Goal: Information Seeking & Learning: Learn about a topic

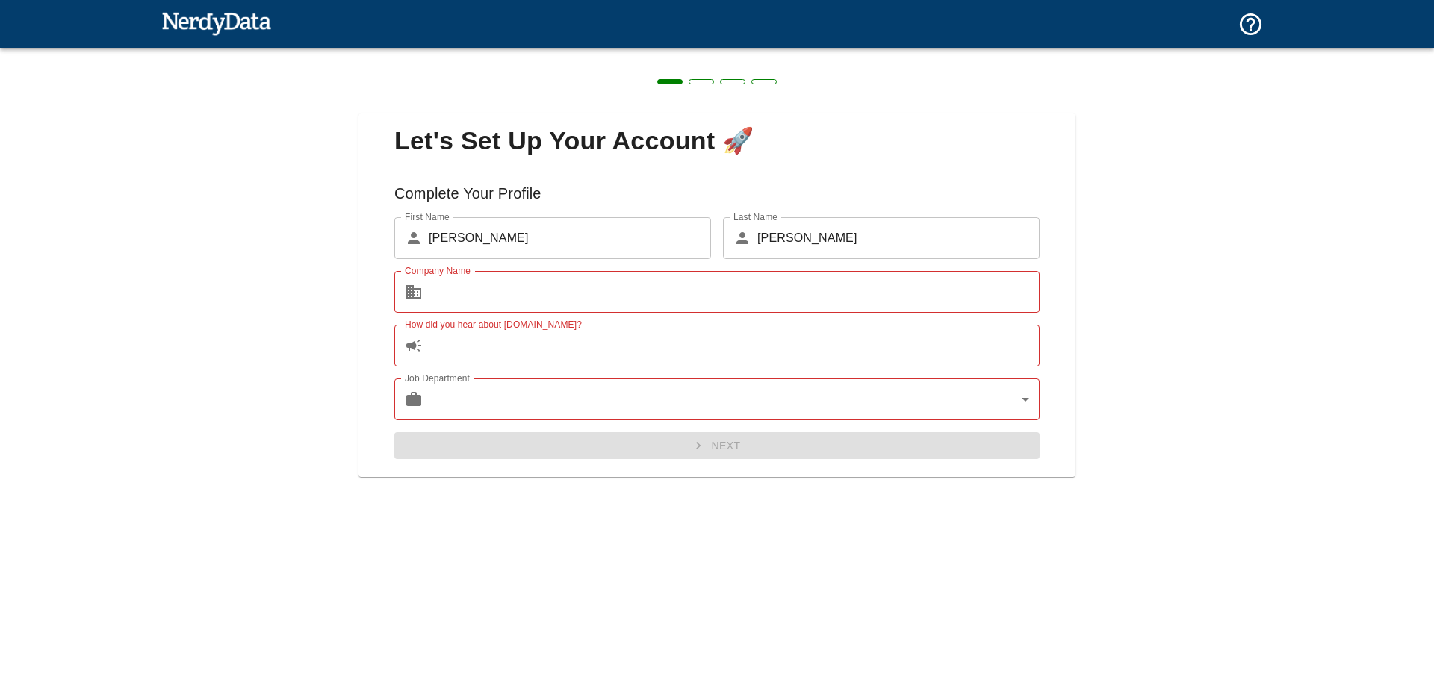
click at [256, 28] on img at bounding box center [216, 23] width 110 height 30
click at [231, 16] on img at bounding box center [216, 23] width 110 height 30
drag, startPoint x: 721, startPoint y: 271, endPoint x: 755, endPoint y: 252, distance: 38.4
drag, startPoint x: 743, startPoint y: 219, endPoint x: 730, endPoint y: 217, distance: 12.8
drag, startPoint x: 849, startPoint y: 143, endPoint x: 837, endPoint y: 142, distance: 12.0
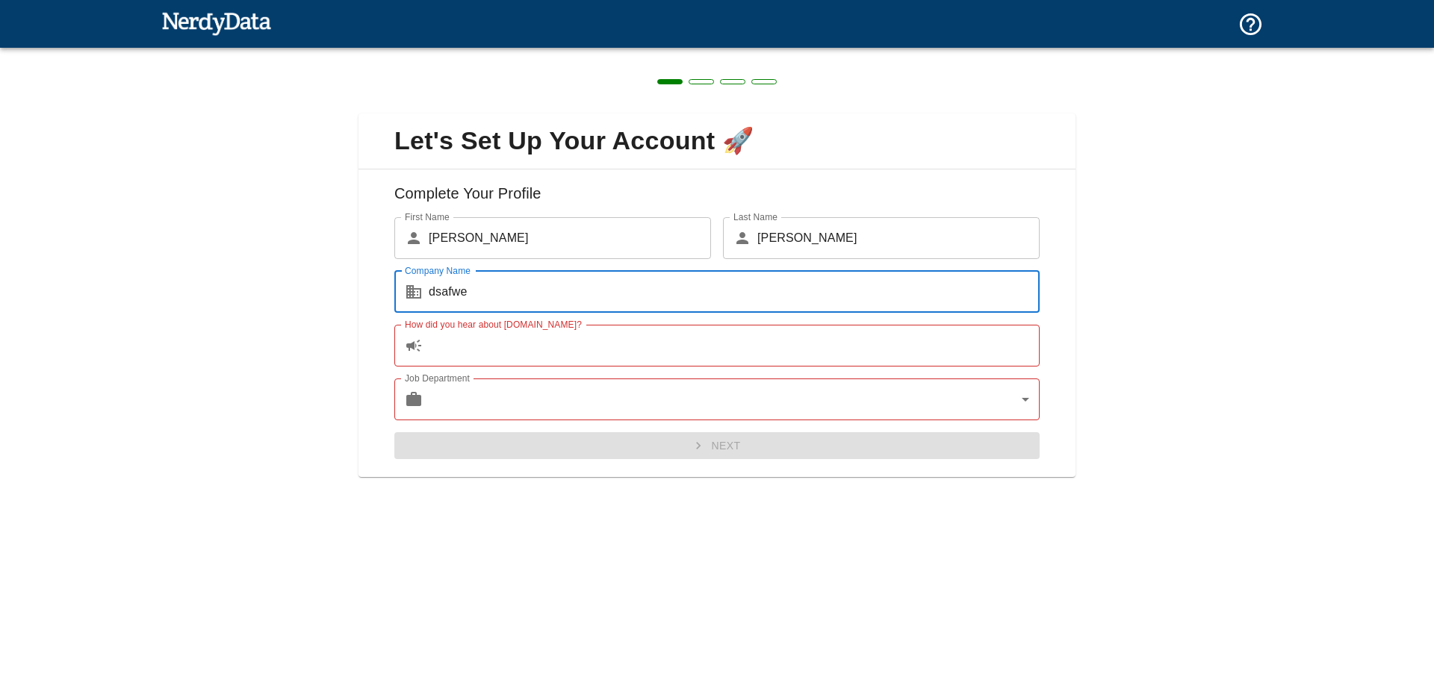
type input "dsafwe"
click at [538, 355] on input "How did you hear about [DOMAIN_NAME]?" at bounding box center [734, 346] width 611 height 42
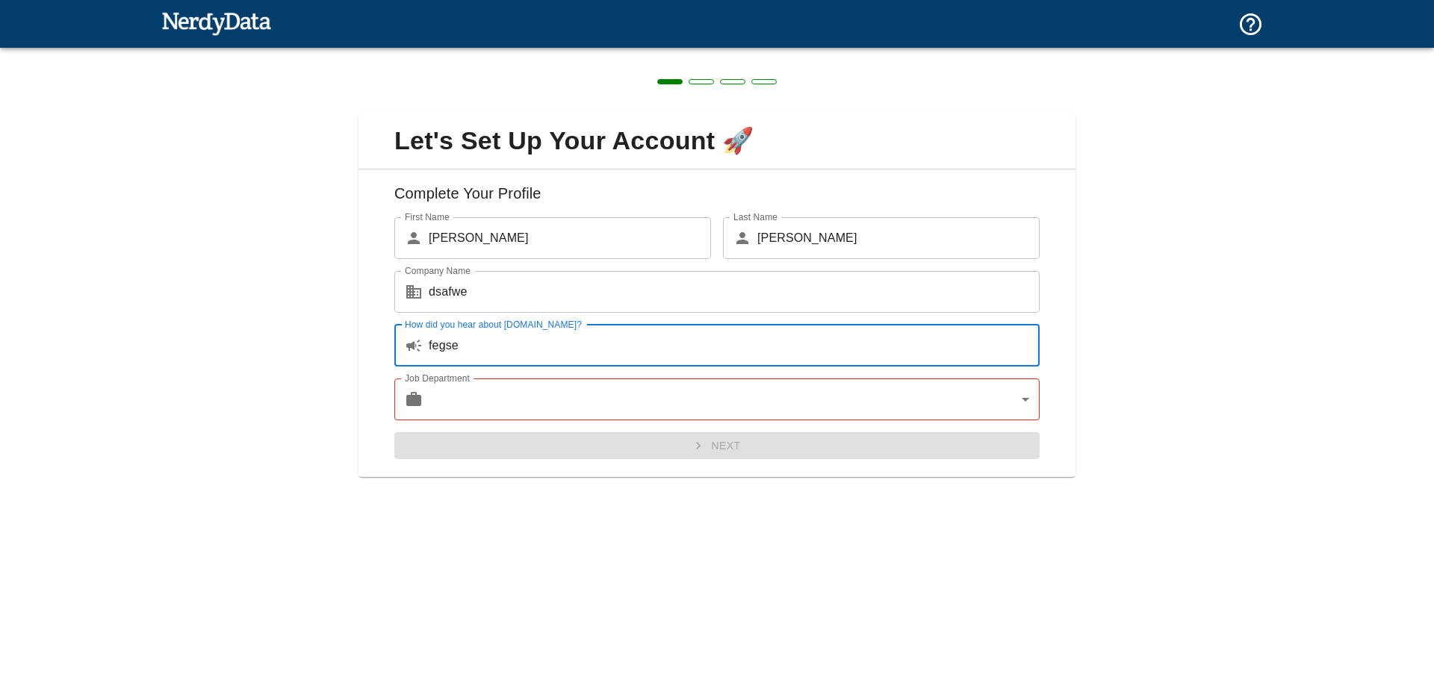
type input "fegse"
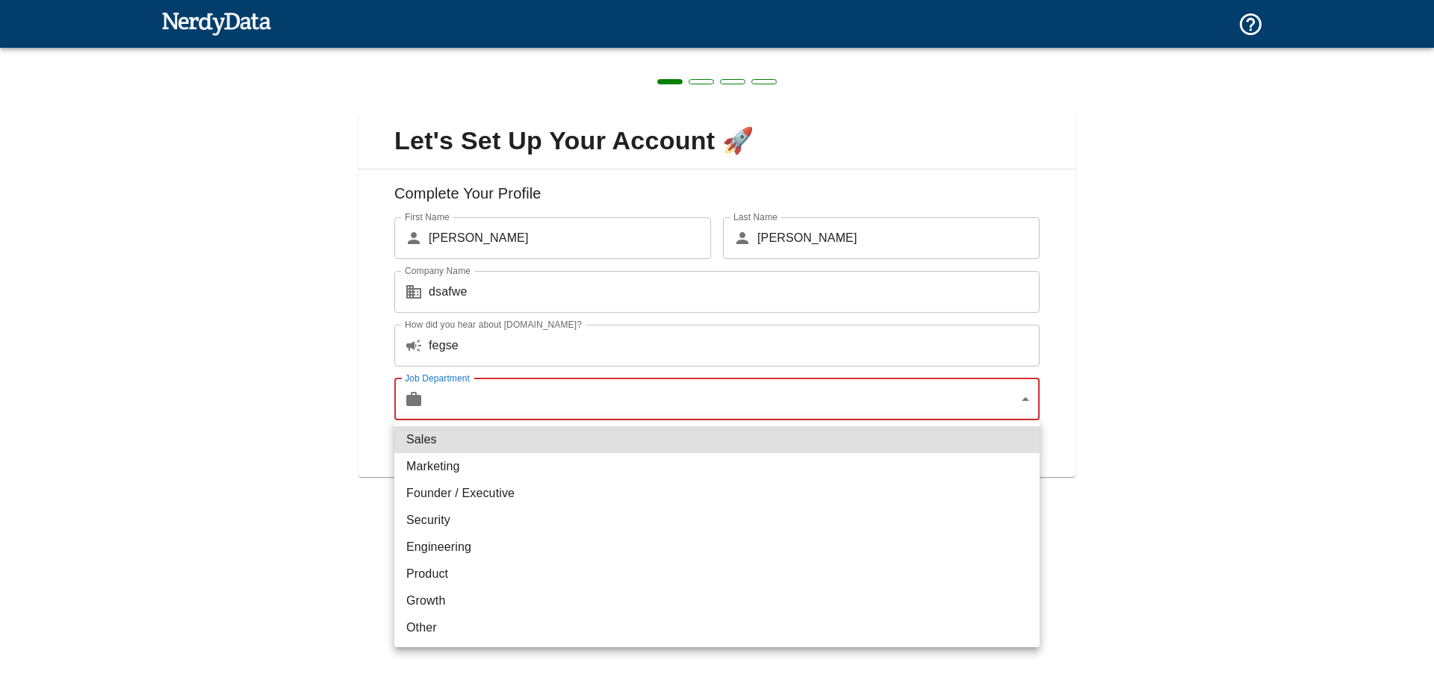
click at [548, 52] on body "Technologies Domains Pricing Products Create a Report Create a list of websites…" at bounding box center [717, 26] width 1434 height 52
click at [539, 474] on li "Marketing" at bounding box center [716, 466] width 645 height 27
type input "marketing"
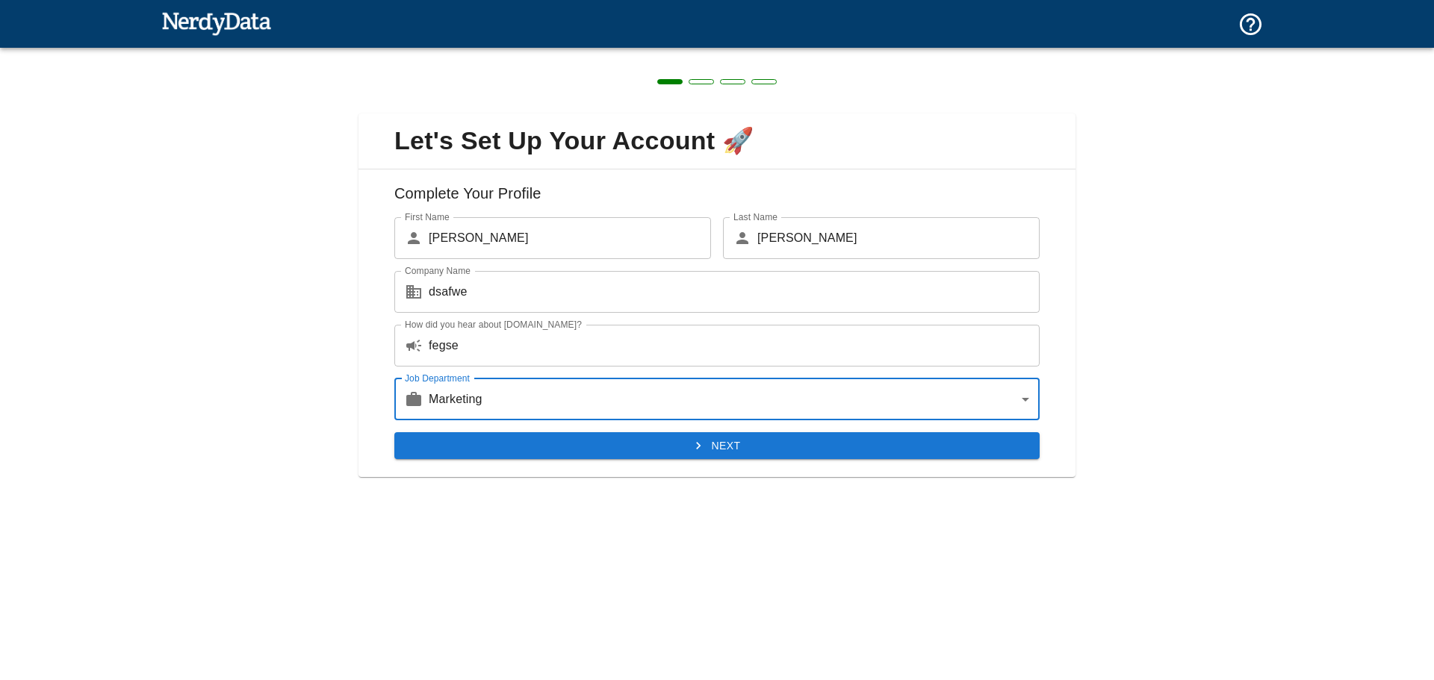
click at [532, 443] on button "Next" at bounding box center [716, 446] width 645 height 28
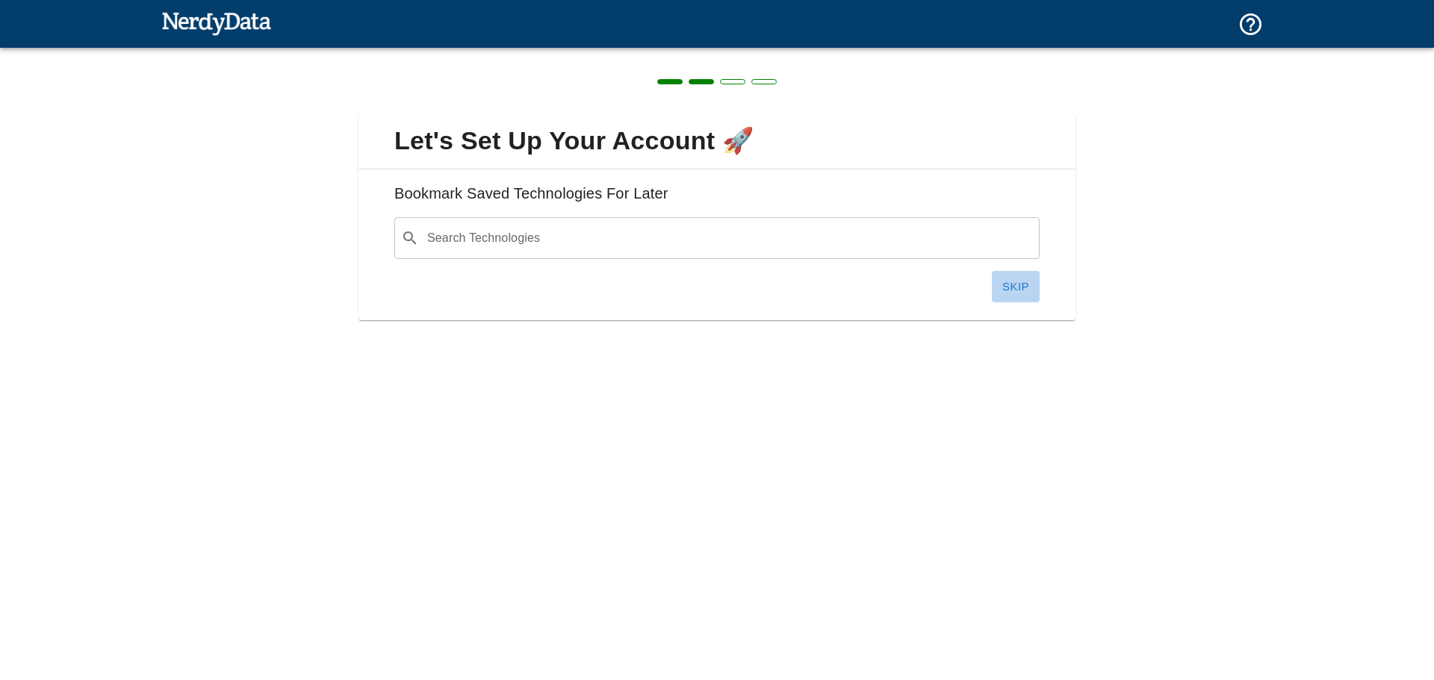
click at [1013, 295] on button "Skip" at bounding box center [1016, 286] width 48 height 31
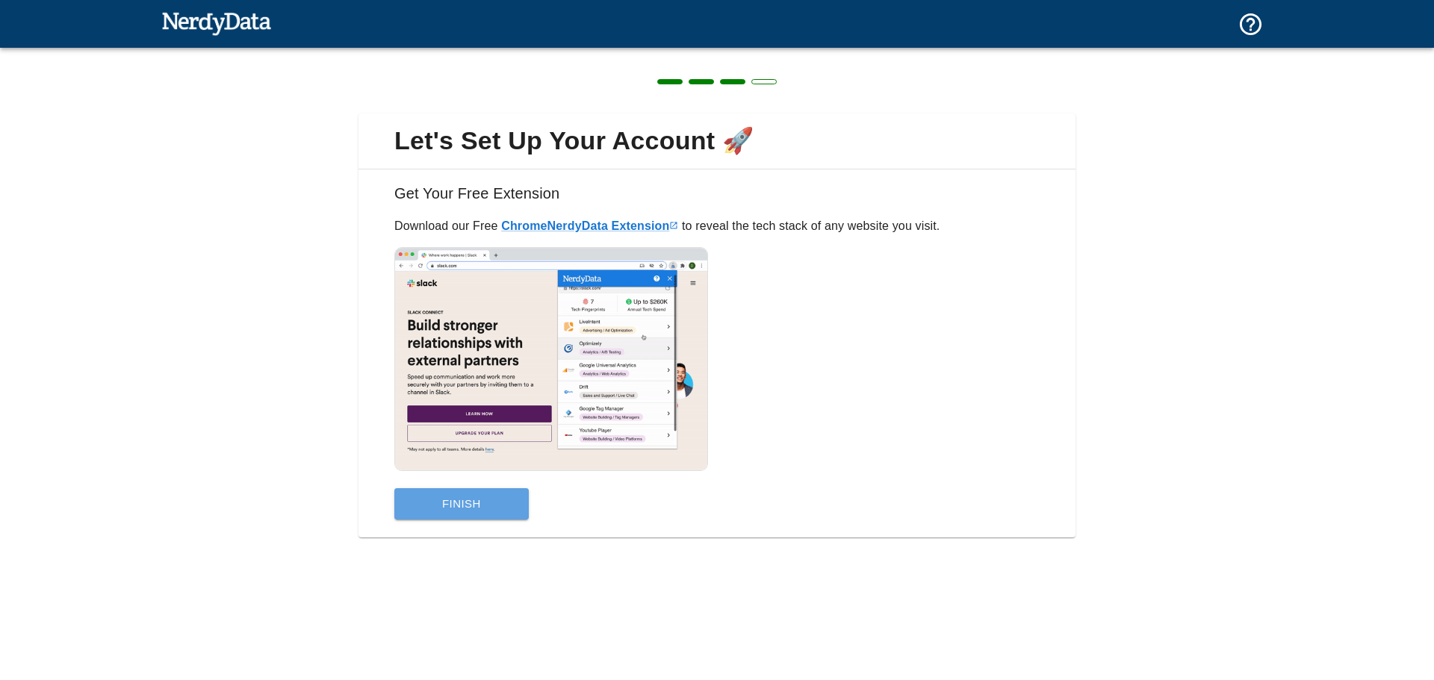
click at [462, 503] on button "Finish" at bounding box center [461, 503] width 134 height 31
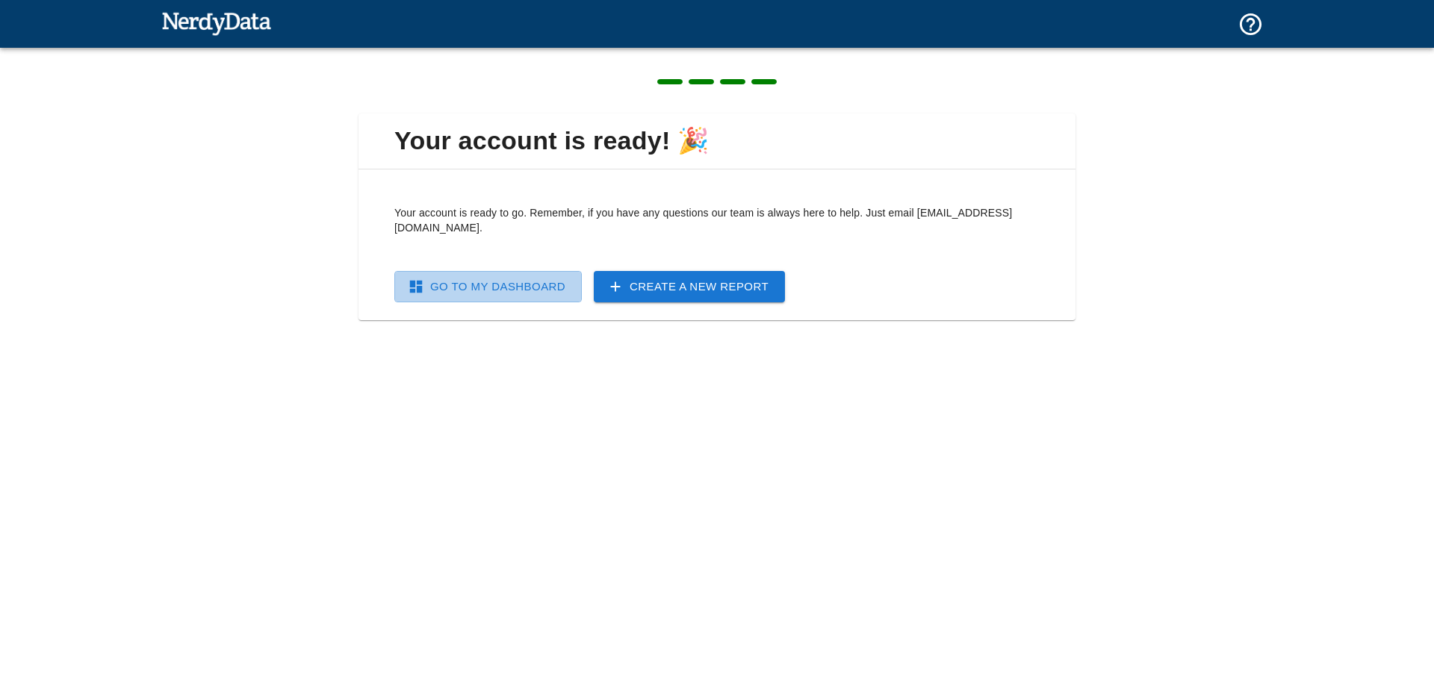
click at [506, 274] on link "Go To My Dashboard" at bounding box center [487, 286] width 187 height 31
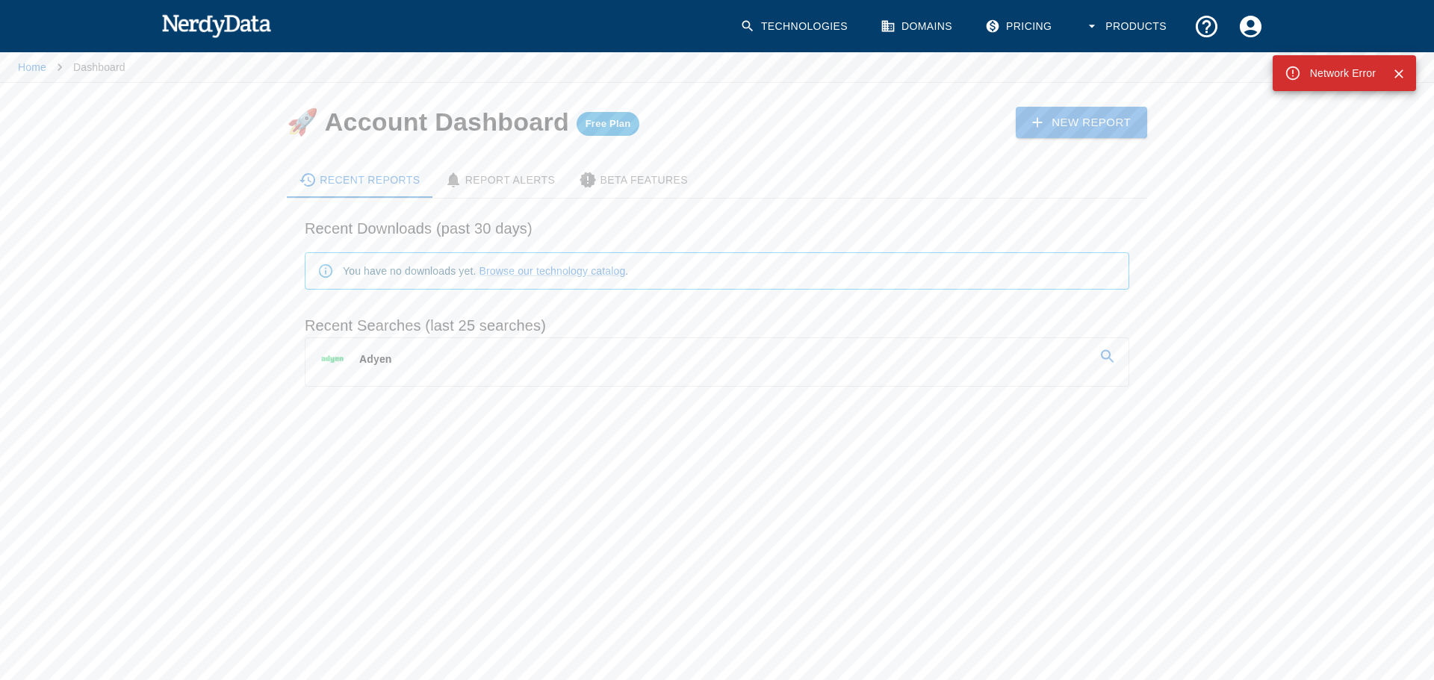
click at [411, 354] on link "Adyen" at bounding box center [716, 359] width 823 height 42
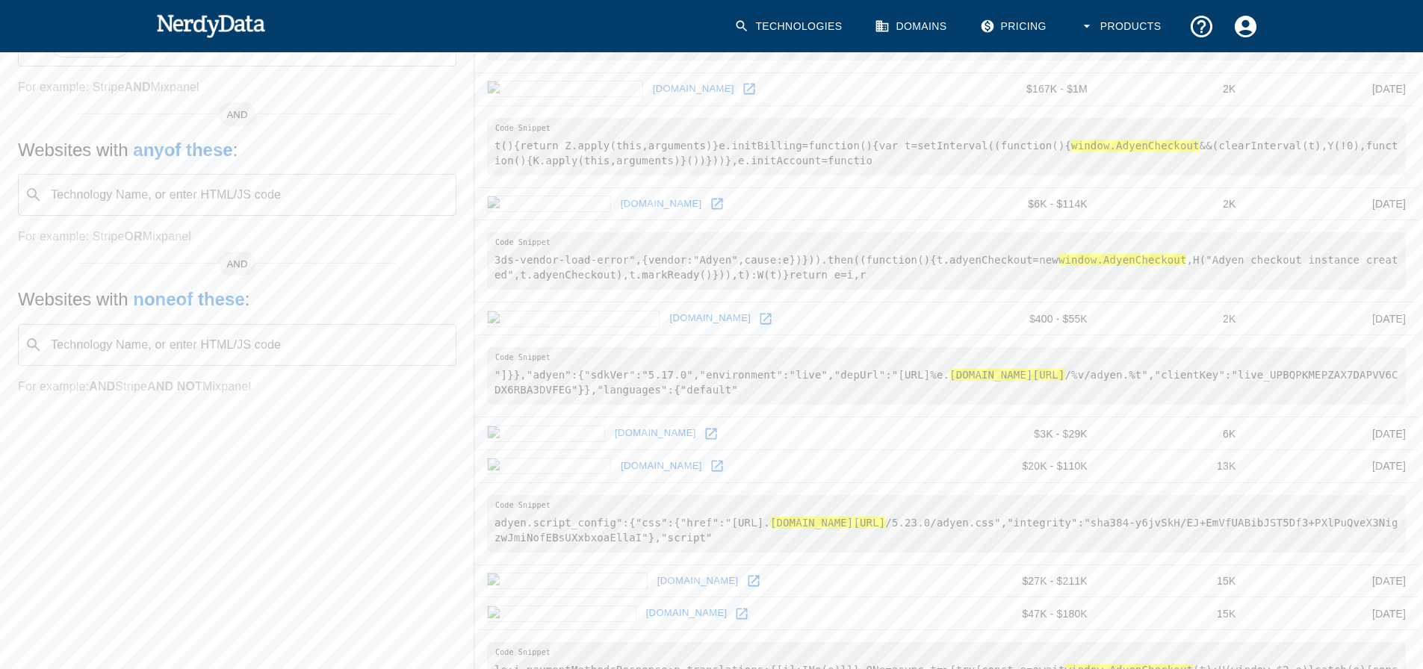
scroll to position [597, 0]
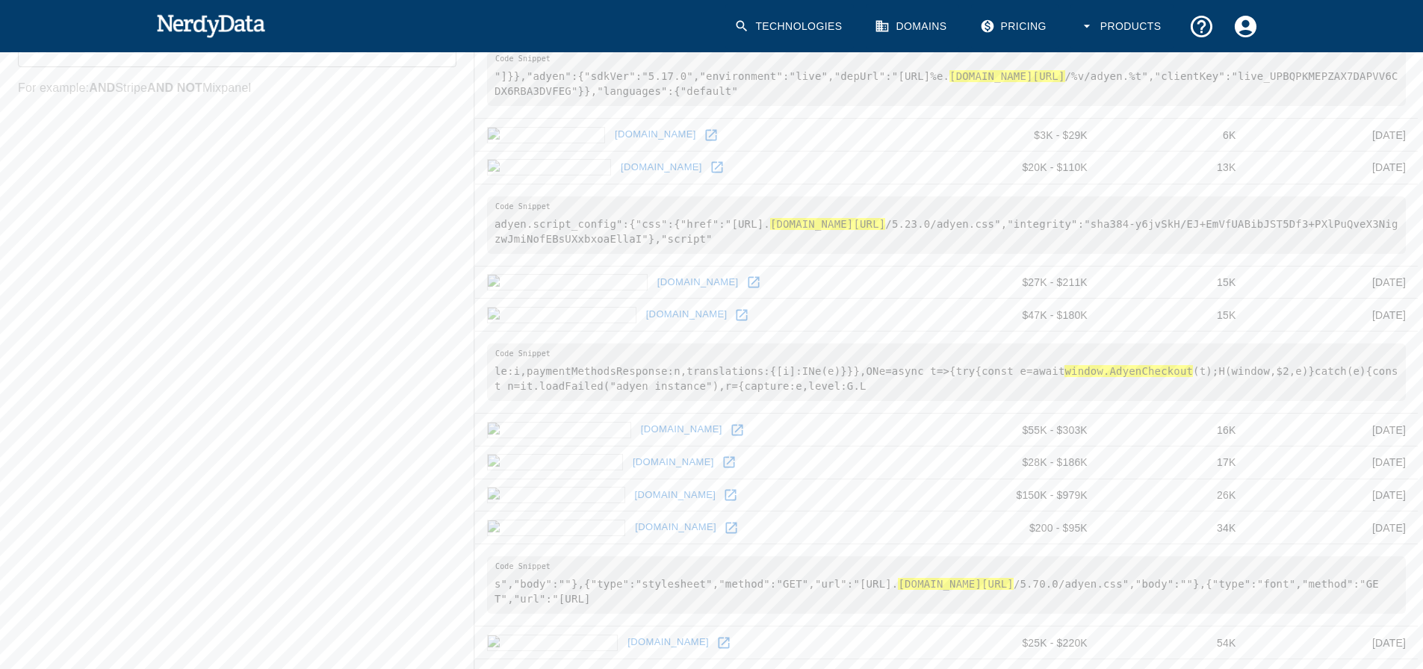
drag, startPoint x: 511, startPoint y: 294, endPoint x: 594, endPoint y: 294, distance: 83.6
click at [594, 294] on td "[DOMAIN_NAME]" at bounding box center [708, 282] width 467 height 33
click at [653, 285] on link "[DOMAIN_NAME]" at bounding box center [697, 282] width 89 height 23
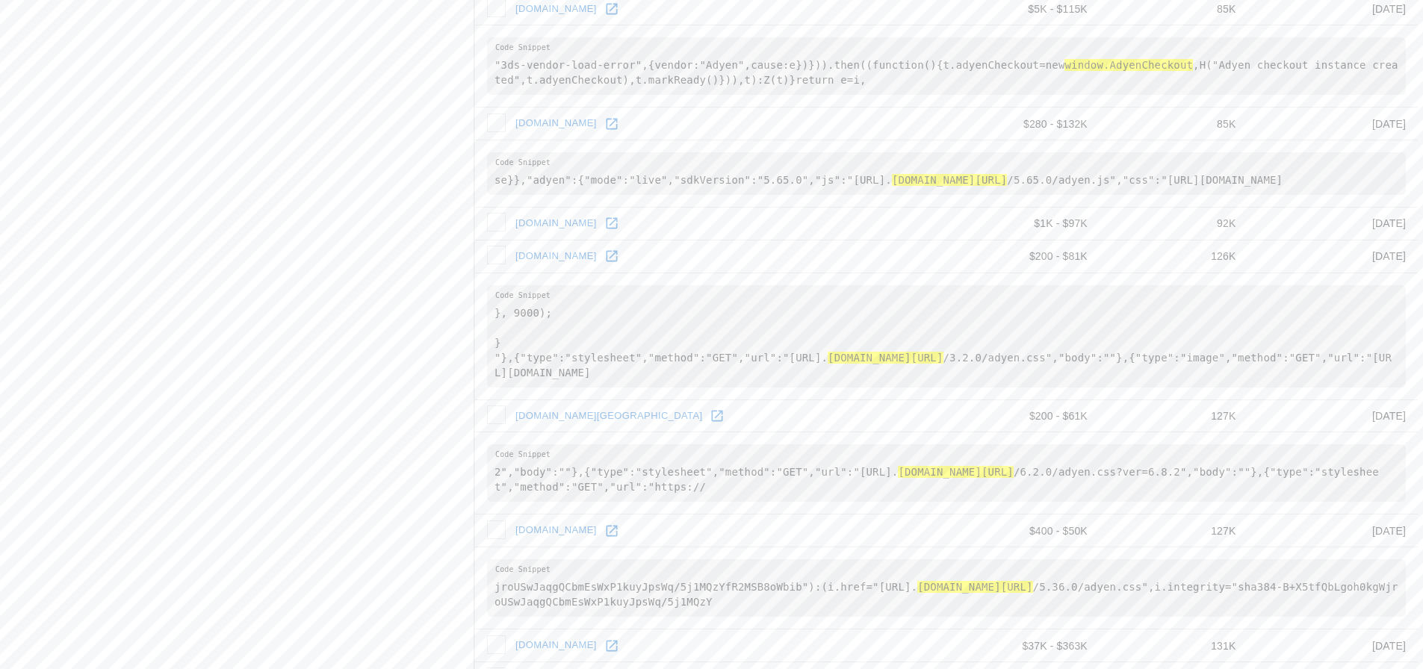
scroll to position [1195, 0]
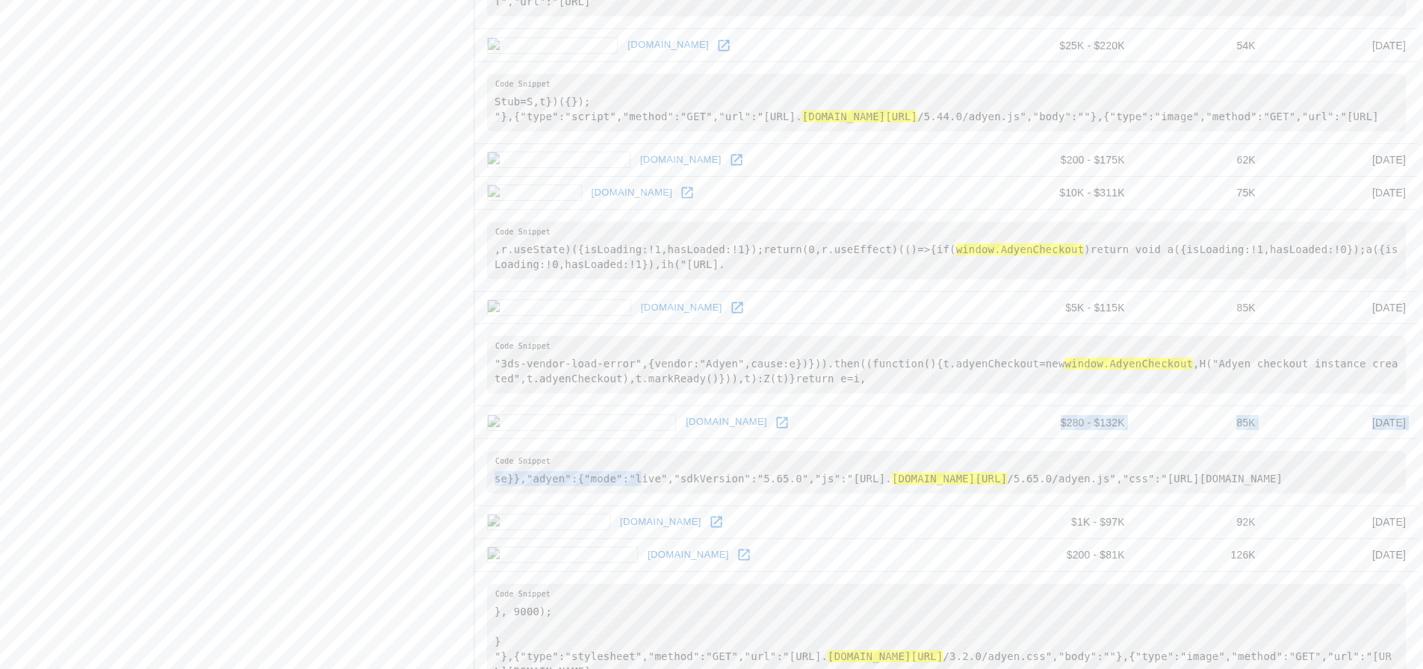
drag, startPoint x: 512, startPoint y: 453, endPoint x: 627, endPoint y: 455, distance: 115.8
click at [627, 455] on tbody "[DOMAIN_NAME] $55K - $740K 667 [DATE] ,platform:"Web",buildType: window.AdyenCh…" at bounding box center [946, 142] width 943 height 2161
click at [682, 434] on link "[DOMAIN_NAME]" at bounding box center [726, 422] width 89 height 23
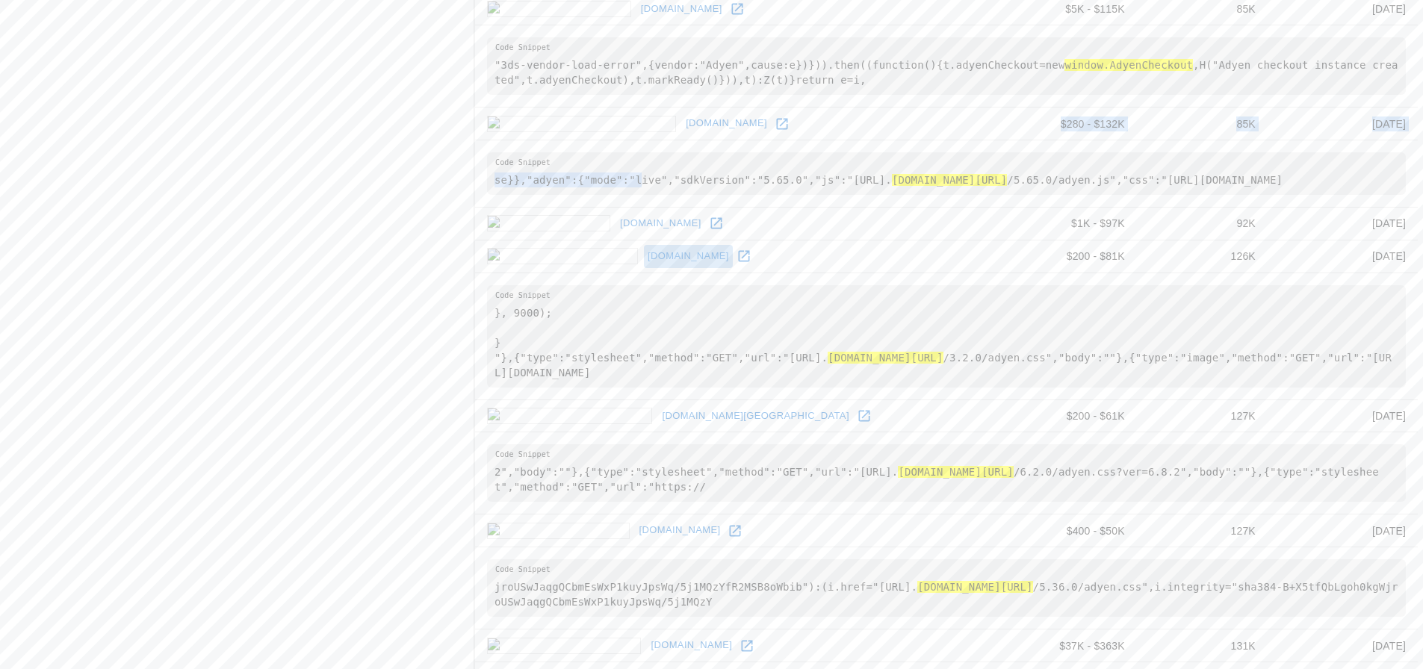
click at [644, 268] on link "[DOMAIN_NAME]" at bounding box center [688, 256] width 89 height 23
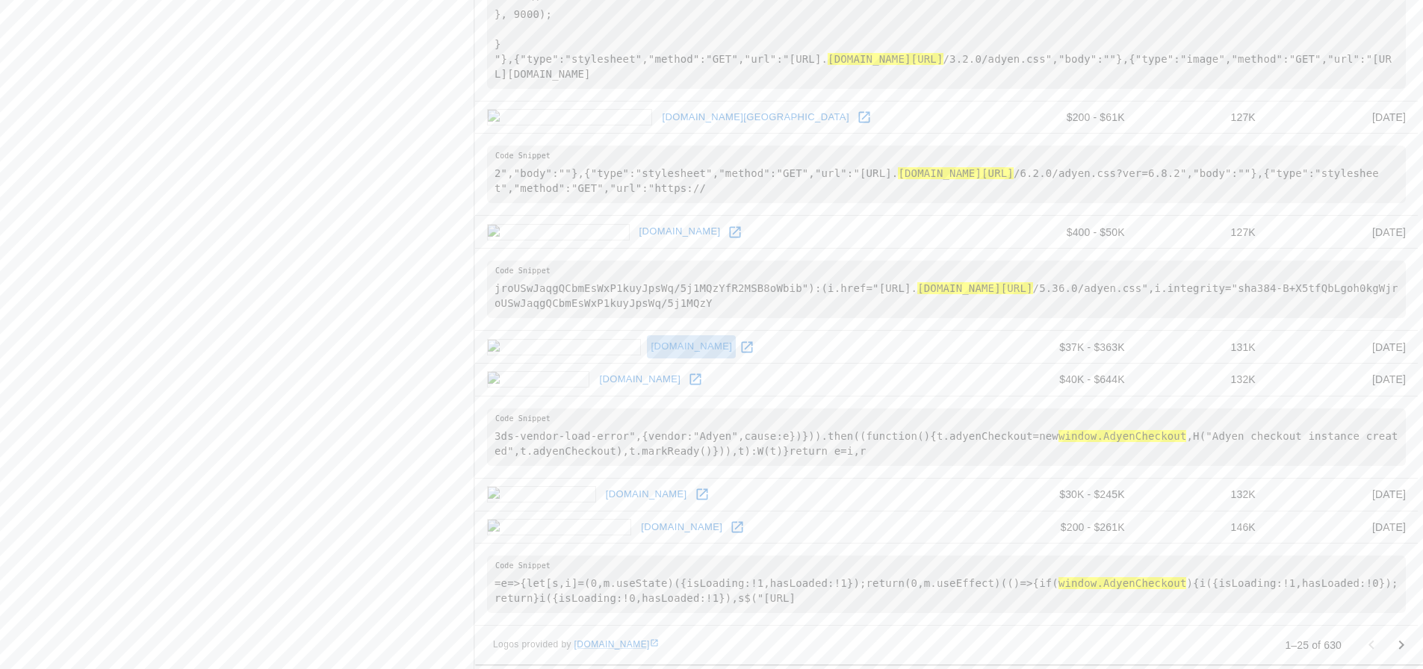
click at [647, 358] on link "[DOMAIN_NAME]" at bounding box center [691, 346] width 89 height 23
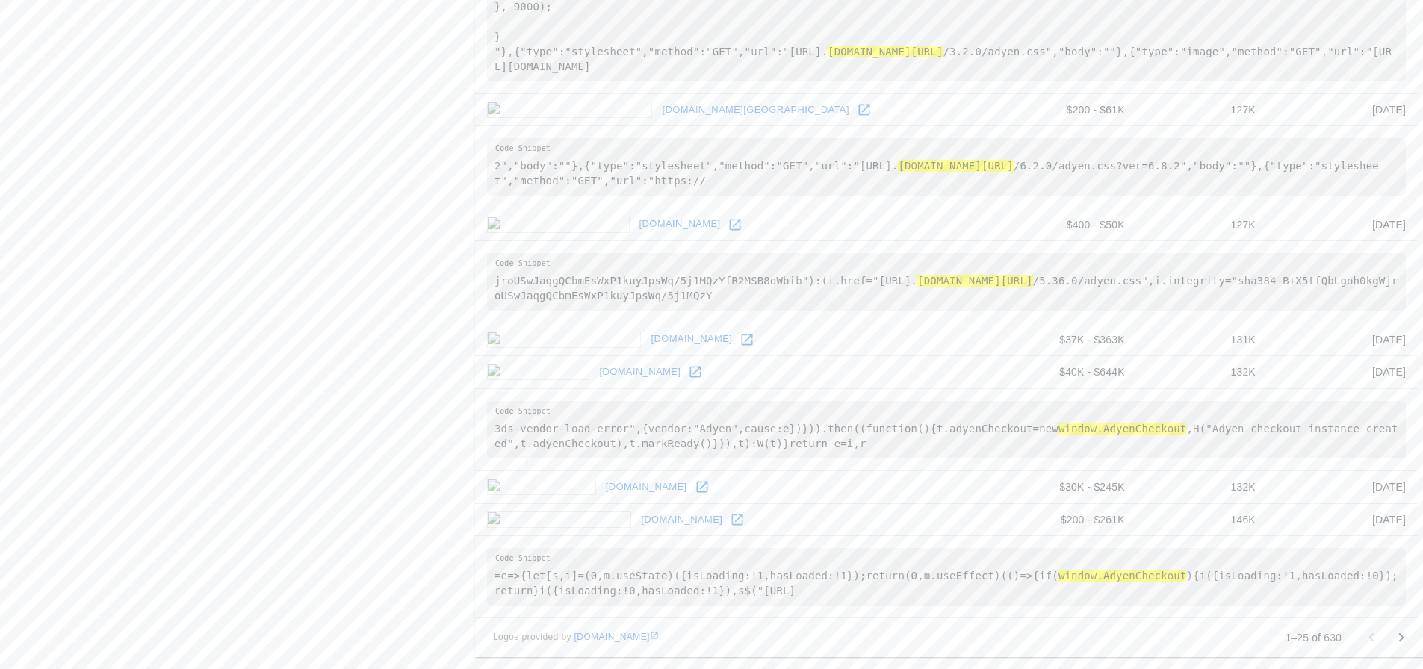
scroll to position [1830, 0]
click at [602, 491] on link "[DOMAIN_NAME]" at bounding box center [646, 487] width 89 height 23
drag, startPoint x: 536, startPoint y: 530, endPoint x: 605, endPoint y: 531, distance: 68.7
click at [605, 531] on td "[DOMAIN_NAME]" at bounding box center [736, 519] width 522 height 33
click at [637, 524] on link "[DOMAIN_NAME]" at bounding box center [681, 520] width 89 height 23
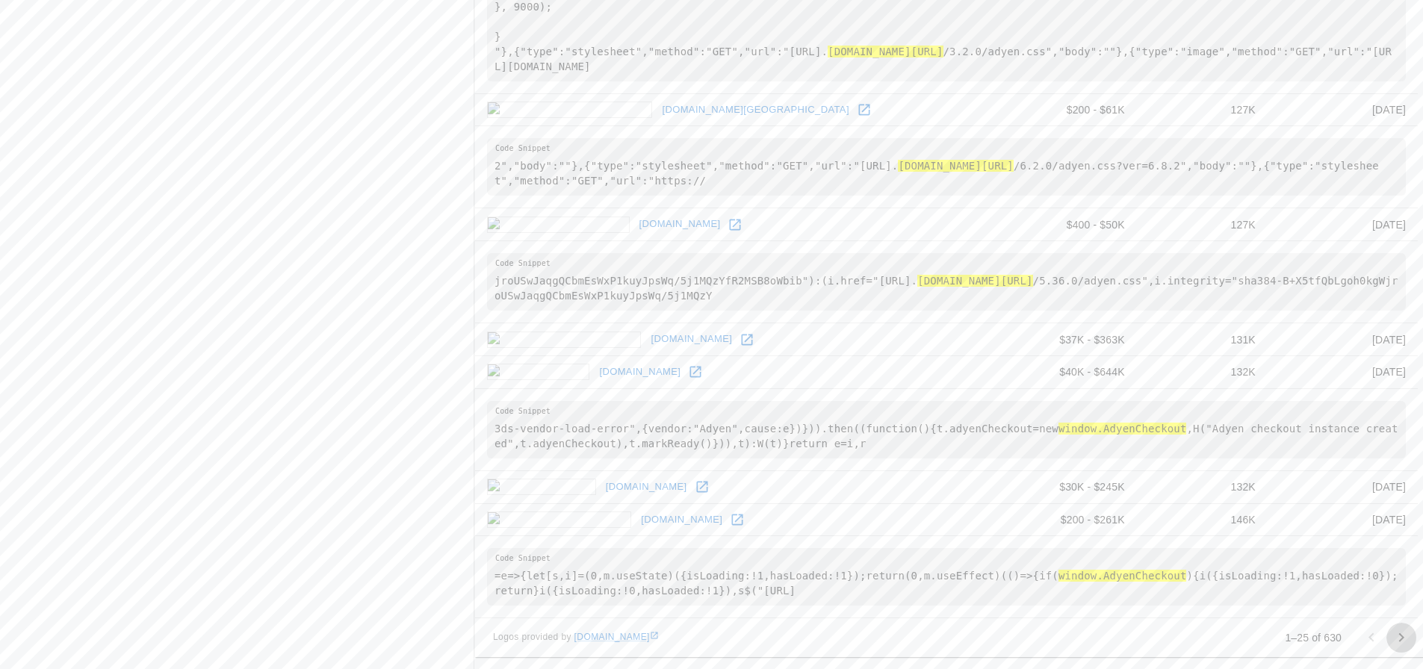
click at [1392, 637] on button "Go to next page" at bounding box center [1401, 638] width 30 height 30
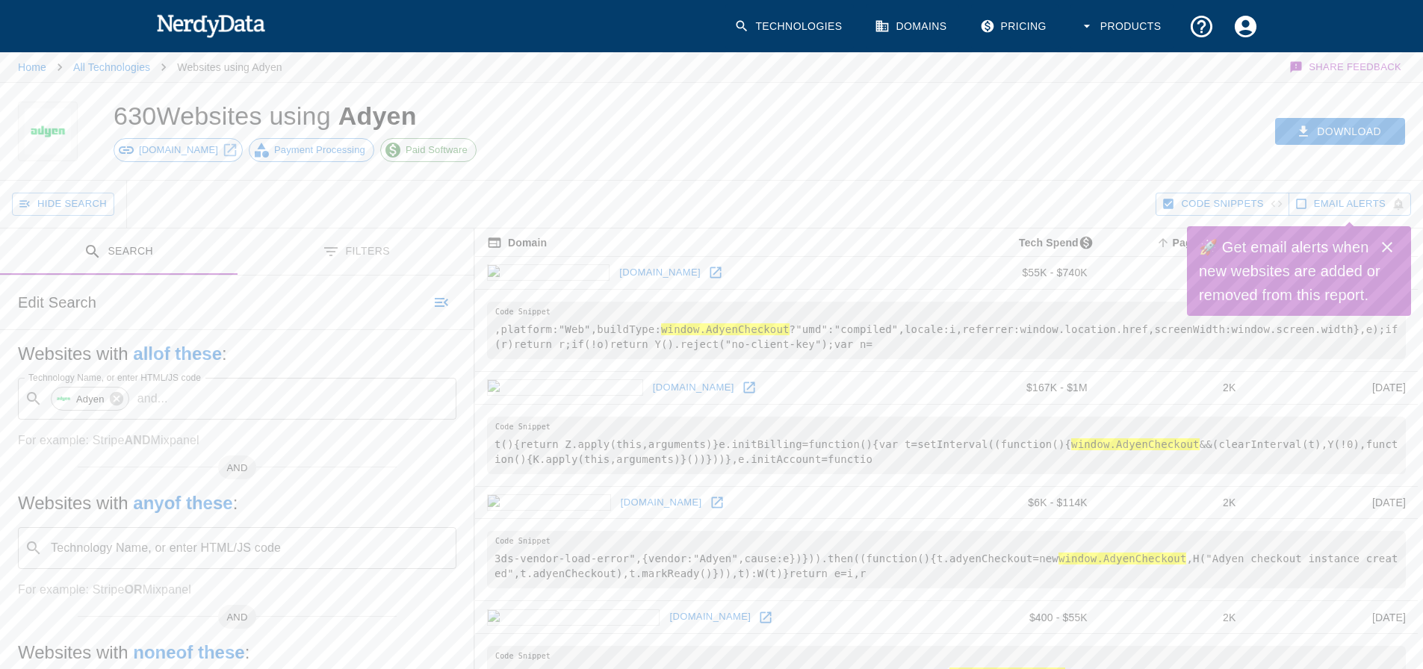
click at [1394, 237] on button "Close" at bounding box center [1387, 247] width 30 height 30
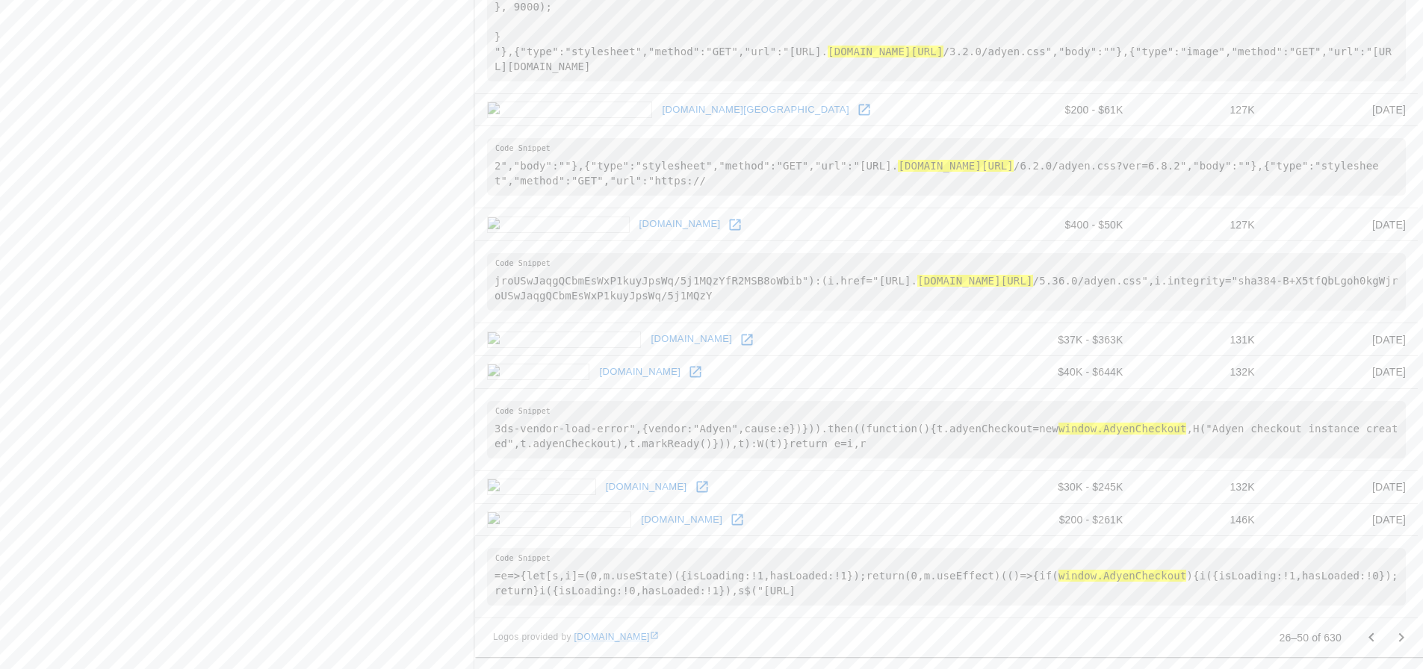
scroll to position [1830, 0]
click at [1404, 630] on icon "Go to next page" at bounding box center [1401, 638] width 18 height 18
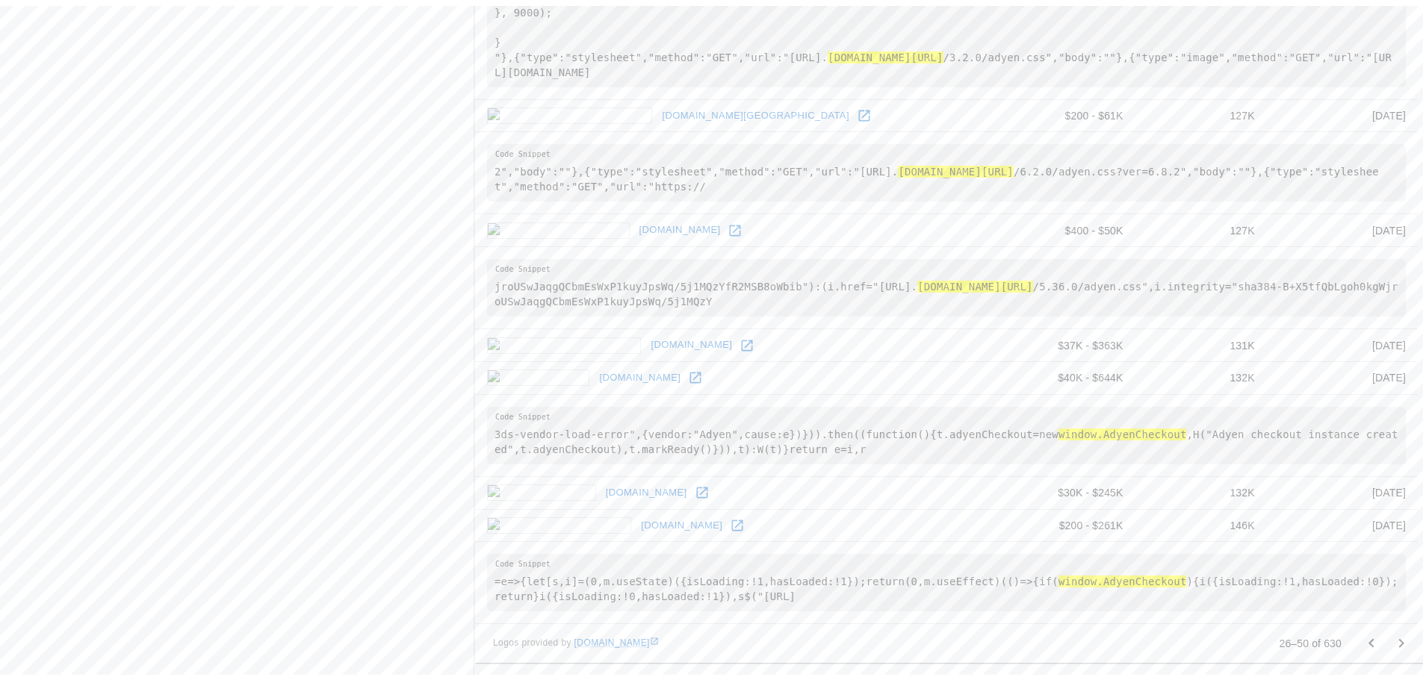
scroll to position [0, 0]
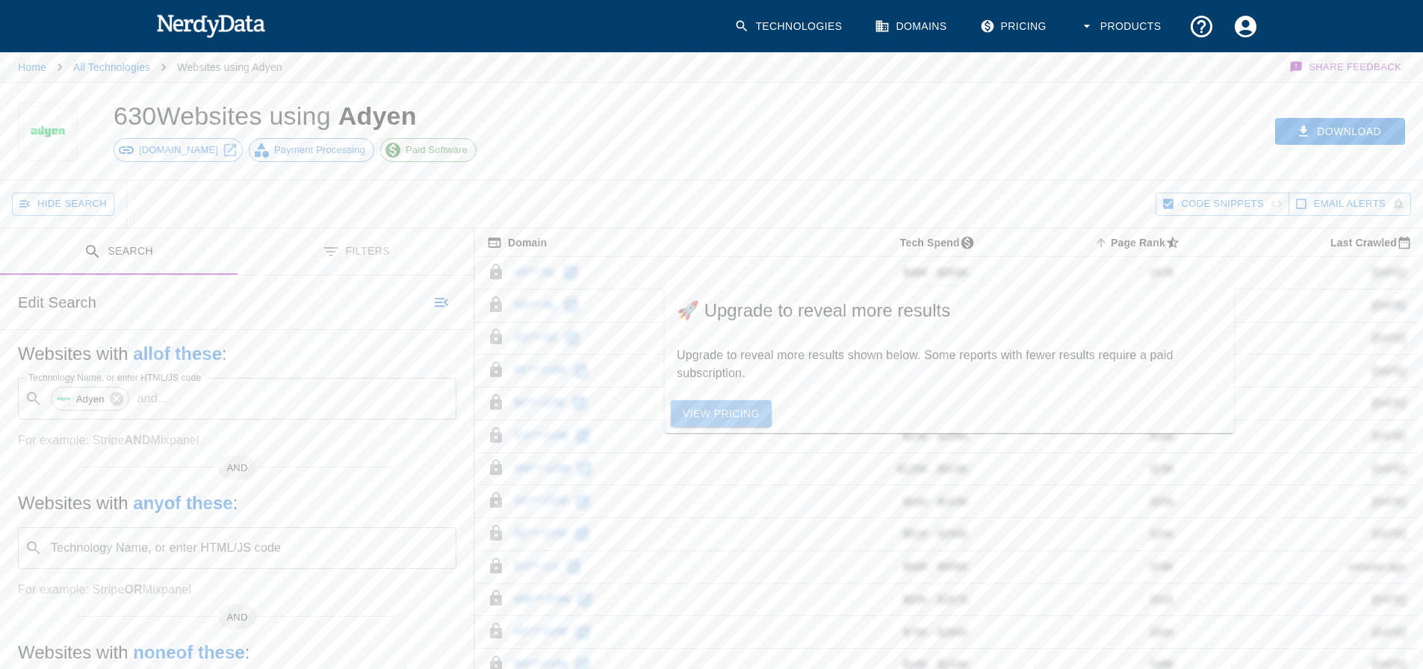
click at [752, 414] on link "View Pricing" at bounding box center [721, 414] width 101 height 28
